Goal: Find contact information: Find contact information

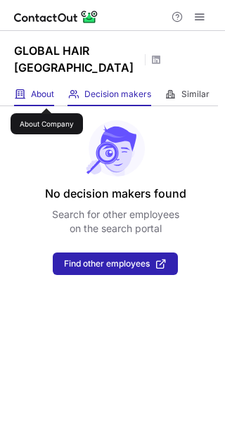
click at [46, 96] on span "About" at bounding box center [42, 94] width 23 height 11
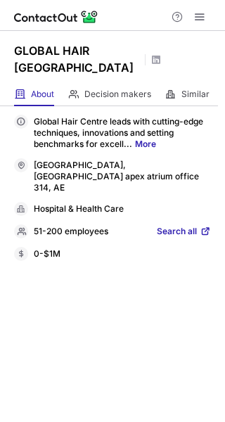
click at [183, 226] on span "Search all" at bounding box center [177, 232] width 40 height 13
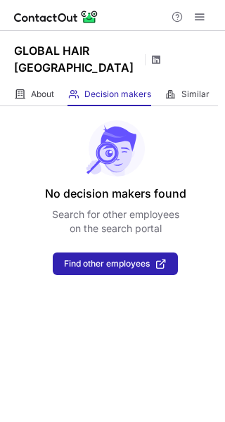
click at [158, 61] on span at bounding box center [155, 59] width 11 height 11
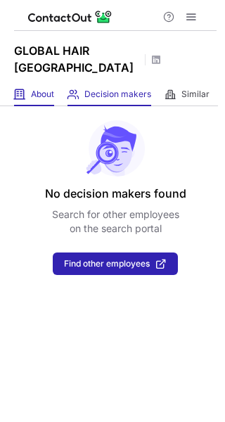
click at [45, 89] on span "About" at bounding box center [42, 94] width 23 height 11
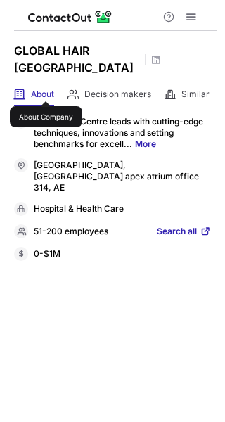
click at [45, 89] on span "About" at bounding box center [42, 94] width 23 height 11
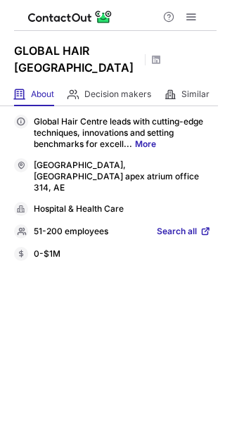
click at [179, 226] on span "Search all" at bounding box center [177, 232] width 40 height 13
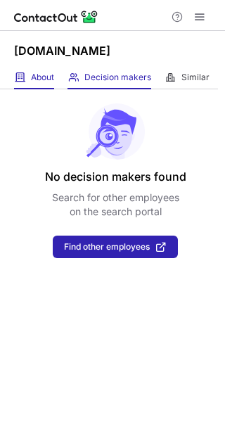
click at [34, 78] on span "About" at bounding box center [42, 77] width 23 height 11
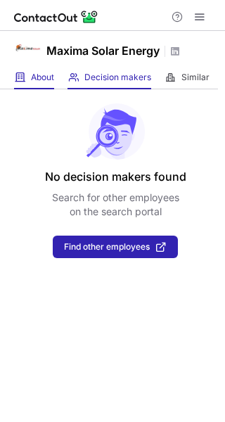
click at [34, 84] on div "About About Company" at bounding box center [34, 77] width 40 height 23
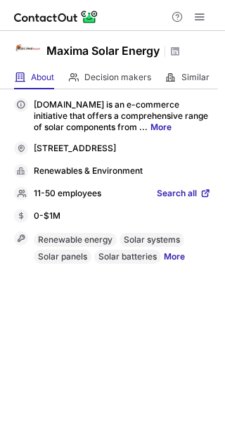
click at [174, 200] on span "Search all" at bounding box center [177, 194] width 40 height 13
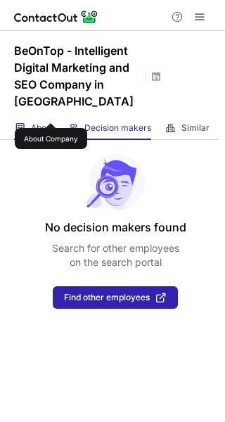
click at [48, 122] on span "About" at bounding box center [42, 127] width 23 height 11
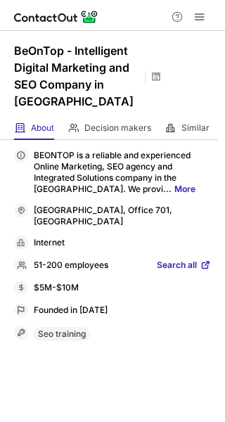
click at [169, 259] on span "Search all" at bounding box center [177, 265] width 40 height 13
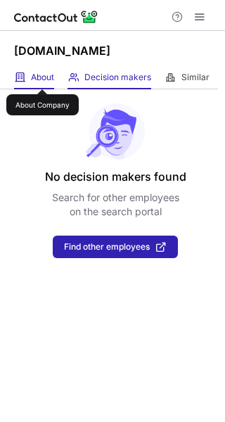
click at [41, 76] on span "About" at bounding box center [42, 77] width 23 height 11
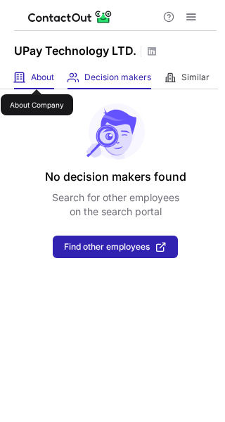
click at [36, 77] on span "About" at bounding box center [42, 77] width 23 height 11
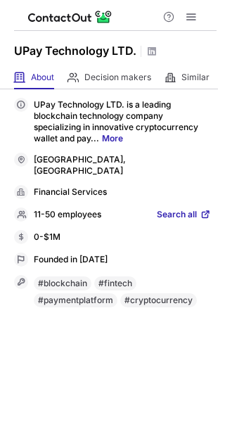
click at [171, 209] on span "Search all" at bounding box center [177, 215] width 40 height 13
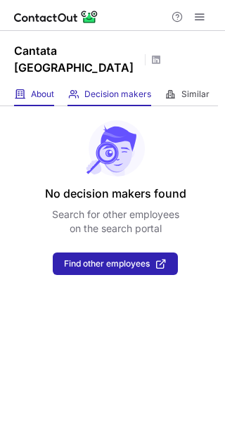
click at [24, 89] on span at bounding box center [19, 94] width 11 height 11
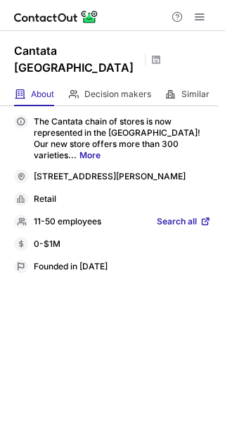
click at [172, 216] on span "Search all" at bounding box center [177, 222] width 40 height 13
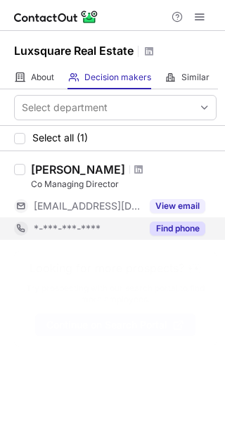
click at [178, 226] on button "Find phone" at bounding box center [178, 228] width 56 height 14
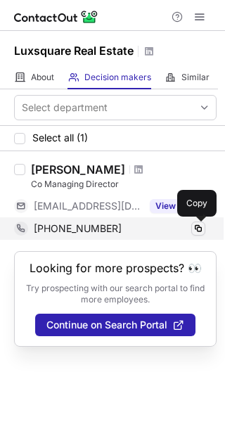
click at [196, 228] on span at bounding box center [198, 228] width 11 height 11
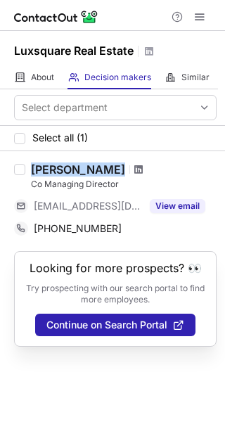
drag, startPoint x: 33, startPoint y: 167, endPoint x: 162, endPoint y: 163, distance: 129.4
click at [162, 163] on div "Shokhrukh Kholdorov" at bounding box center [124, 169] width 186 height 14
copy div "Shokhrukh Kholdorov"
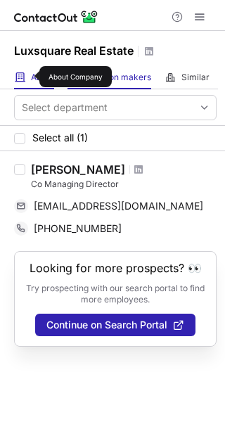
click at [31, 77] on span "About" at bounding box center [42, 77] width 23 height 11
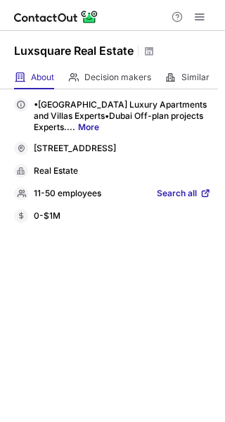
click at [169, 200] on span "Search all" at bounding box center [177, 194] width 40 height 13
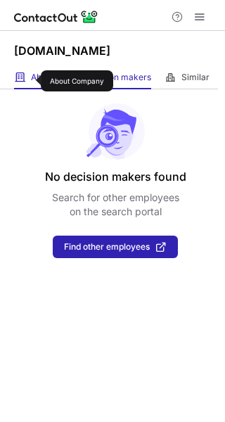
click at [31, 79] on span "About" at bounding box center [42, 77] width 23 height 11
